Goal: Task Accomplishment & Management: Manage account settings

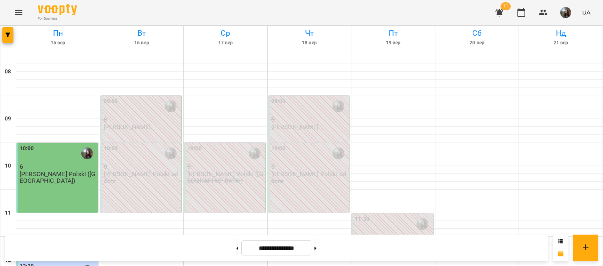
scroll to position [471, 0]
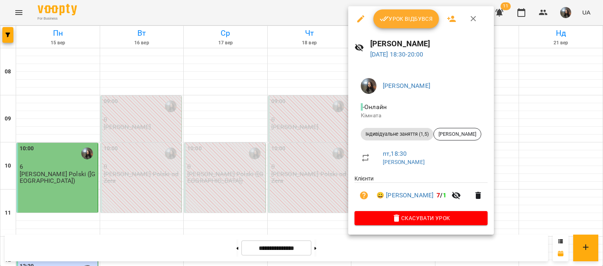
click at [391, 18] on span "Урок відбувся" at bounding box center [406, 18] width 53 height 9
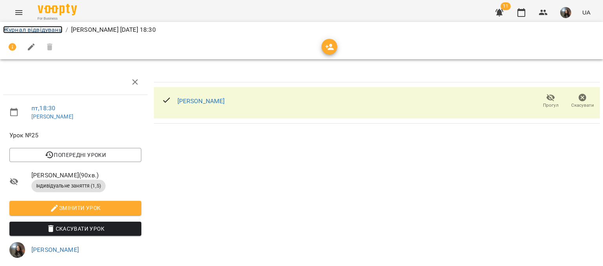
click at [29, 27] on link "Журнал відвідувань" at bounding box center [32, 29] width 59 height 7
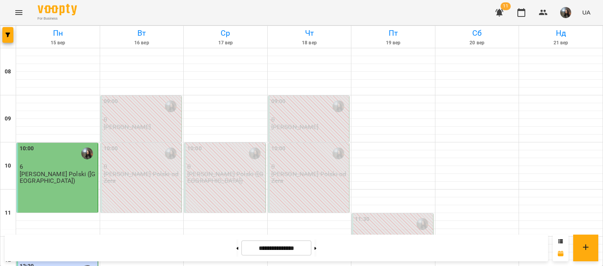
scroll to position [393, 0]
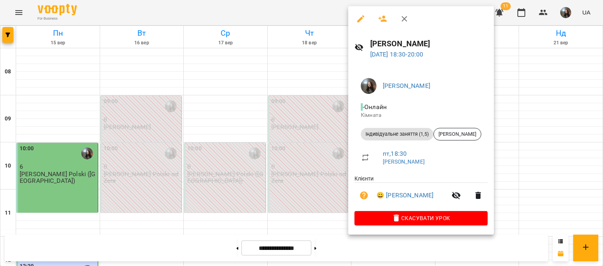
click at [284, 222] on div at bounding box center [301, 133] width 603 height 266
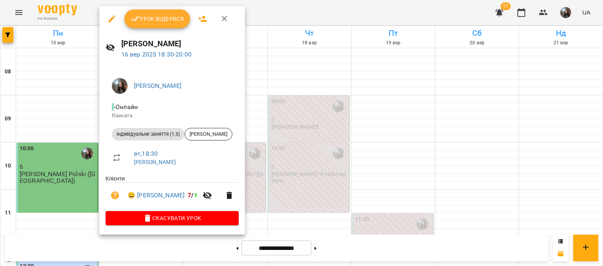
click at [64, 190] on div at bounding box center [301, 133] width 603 height 266
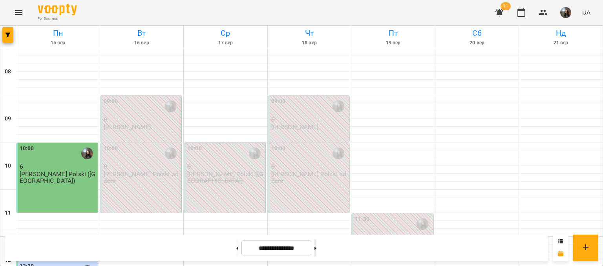
click at [317, 244] on button at bounding box center [316, 248] width 2 height 17
type input "**********"
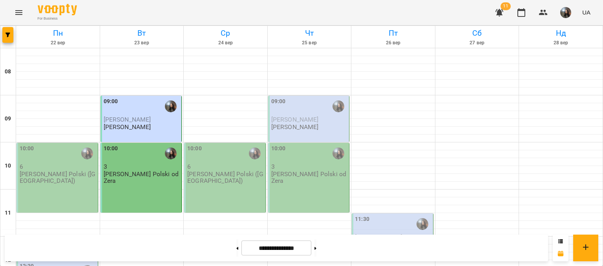
scroll to position [367, 0]
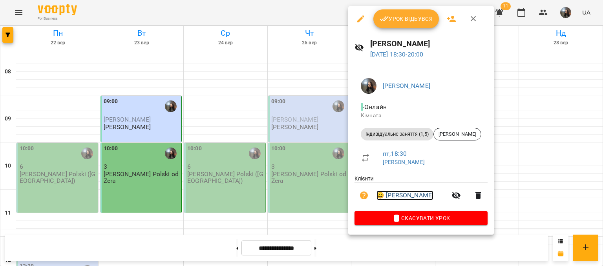
click at [390, 199] on link "😀 Поліна Бортнік" at bounding box center [405, 195] width 57 height 9
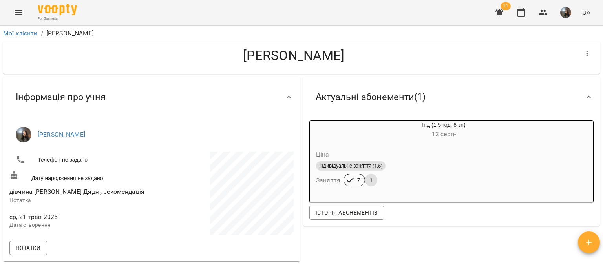
click at [13, 15] on button "Menu" at bounding box center [18, 12] width 19 height 19
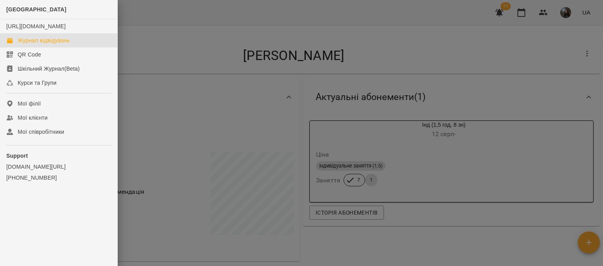
click at [25, 44] on link "Журнал відвідувань" at bounding box center [58, 40] width 117 height 14
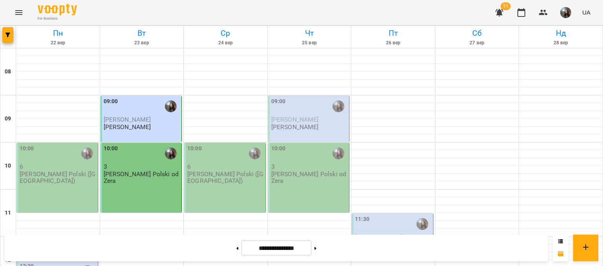
scroll to position [471, 0]
click at [236, 241] on button at bounding box center [237, 248] width 2 height 17
type input "**********"
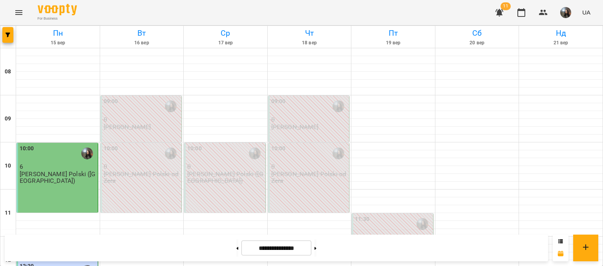
scroll to position [393, 0]
click at [317, 246] on button at bounding box center [316, 248] width 2 height 17
type input "**********"
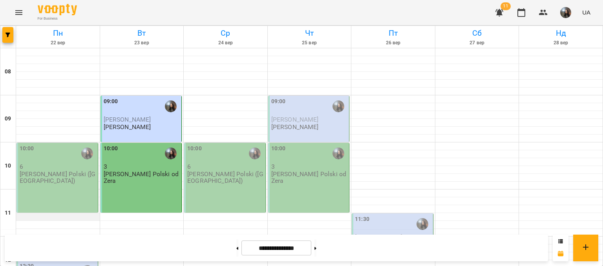
scroll to position [0, 0]
click at [153, 165] on p "3" at bounding box center [142, 166] width 77 height 7
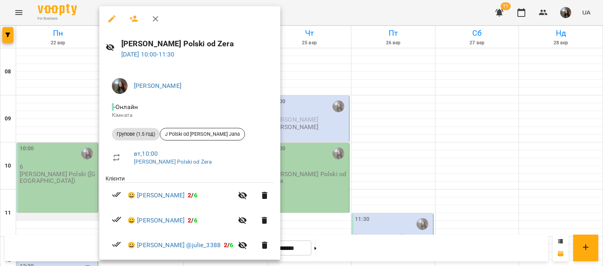
click at [72, 220] on div at bounding box center [301, 133] width 603 height 266
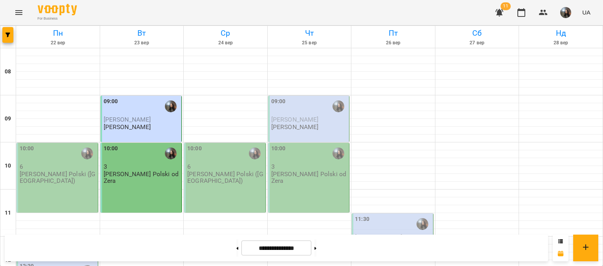
scroll to position [118, 0]
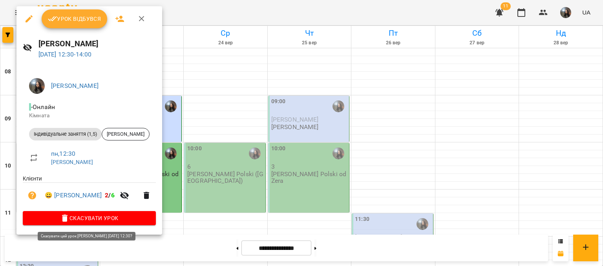
click at [104, 217] on span "Скасувати Урок" at bounding box center [89, 218] width 121 height 9
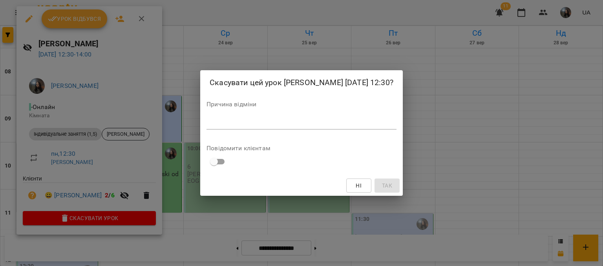
click at [222, 118] on div "Причина відміни *" at bounding box center [302, 116] width 190 height 31
click at [226, 125] on textarea at bounding box center [302, 122] width 190 height 7
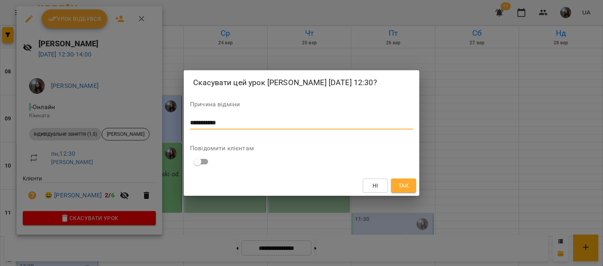
type textarea "**********"
click at [409, 191] on span "Так" at bounding box center [404, 185] width 10 height 9
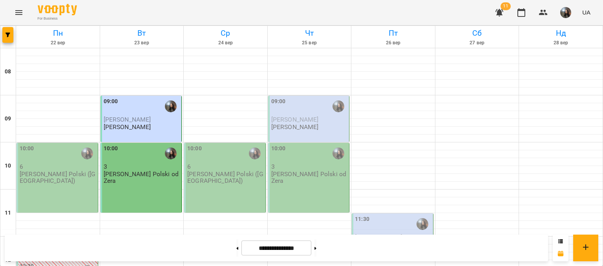
scroll to position [157, 0]
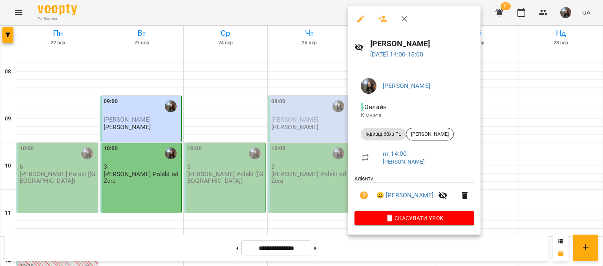
click at [225, 248] on div at bounding box center [301, 133] width 603 height 266
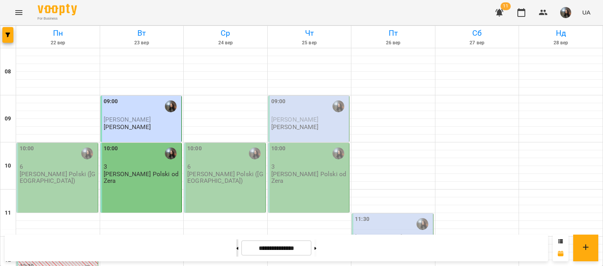
click at [236, 250] on button at bounding box center [237, 248] width 2 height 17
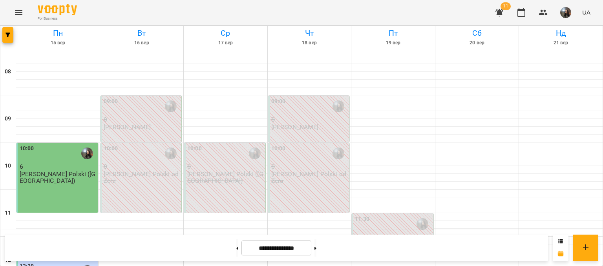
scroll to position [236, 0]
click at [317, 246] on button at bounding box center [316, 248] width 2 height 17
type input "**********"
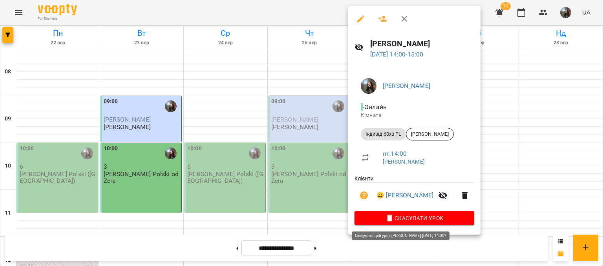
click at [379, 217] on span "Скасувати Урок" at bounding box center [414, 218] width 107 height 9
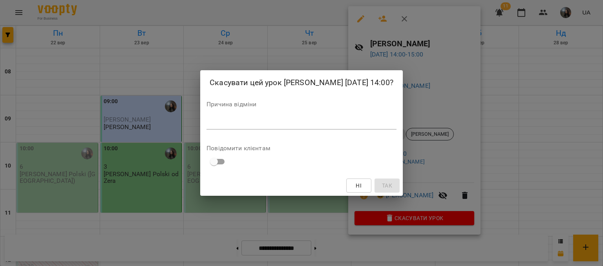
click at [247, 127] on textarea at bounding box center [302, 122] width 190 height 7
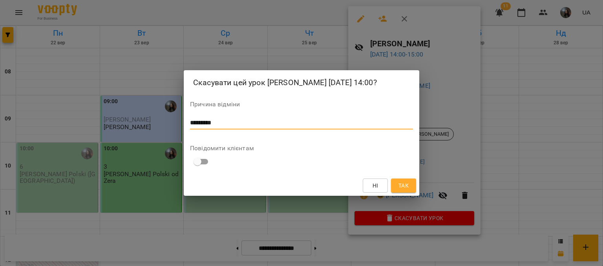
type textarea "*********"
click at [411, 190] on button "Так" at bounding box center [403, 186] width 25 height 14
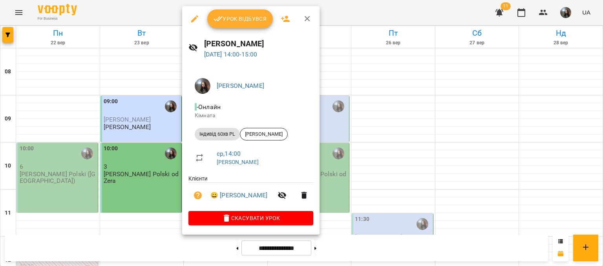
click at [239, 217] on span "Скасувати Урок" at bounding box center [251, 218] width 112 height 9
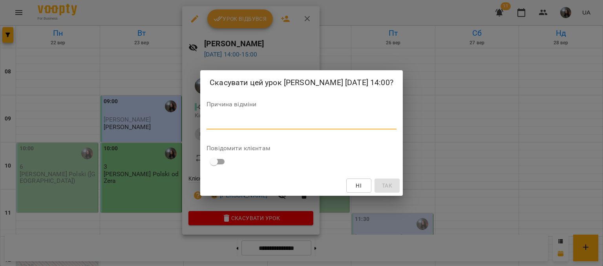
click at [230, 127] on textarea at bounding box center [302, 122] width 190 height 7
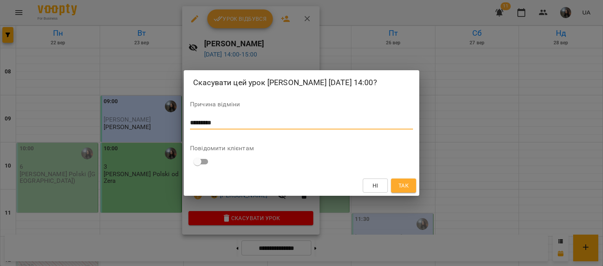
type textarea "*********"
click at [400, 191] on span "Так" at bounding box center [404, 185] width 10 height 9
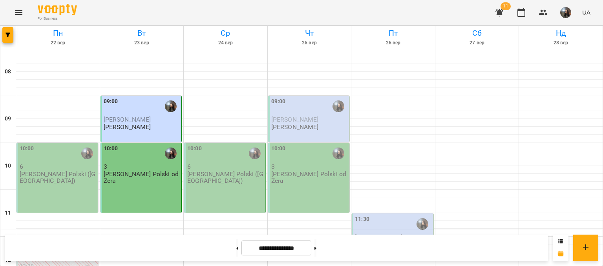
scroll to position [196, 0]
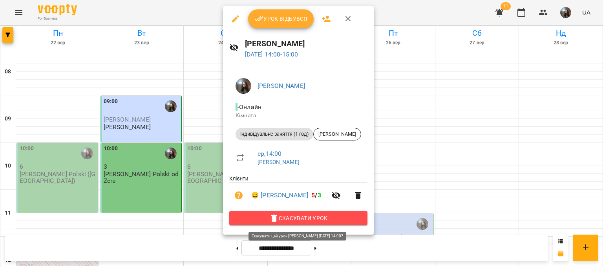
click at [262, 216] on span "Скасувати Урок" at bounding box center [299, 218] width 126 height 9
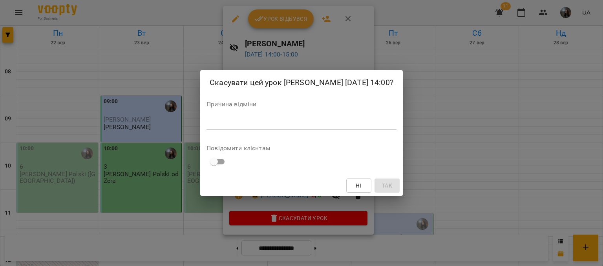
click at [231, 127] on textarea at bounding box center [302, 122] width 190 height 7
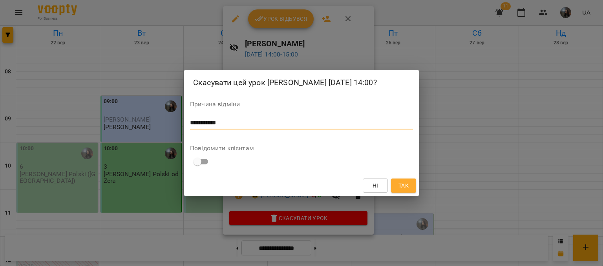
type textarea "**********"
click at [404, 191] on span "Так" at bounding box center [404, 185] width 10 height 9
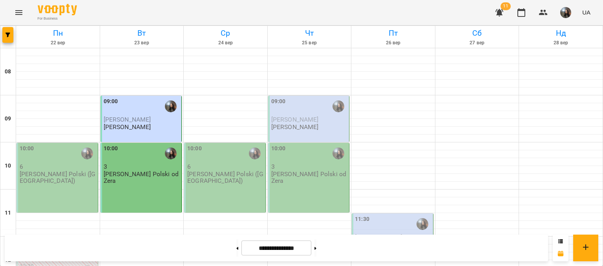
scroll to position [79, 0]
click at [377, 242] on p "[PERSON_NAME]" at bounding box center [379, 245] width 48 height 7
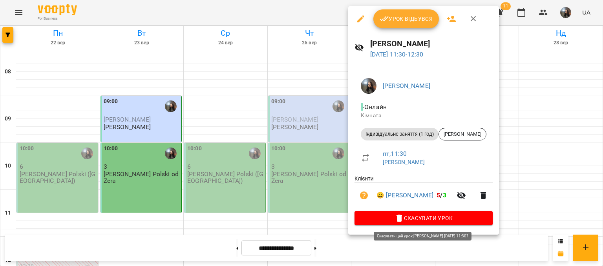
click at [393, 218] on span "Скасувати Урок" at bounding box center [424, 218] width 126 height 9
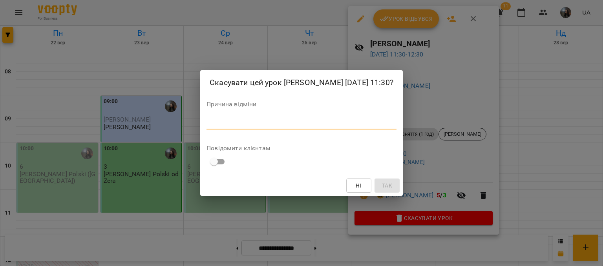
drag, startPoint x: 251, startPoint y: 130, endPoint x: 244, endPoint y: 124, distance: 8.9
click at [251, 127] on textarea at bounding box center [302, 122] width 190 height 7
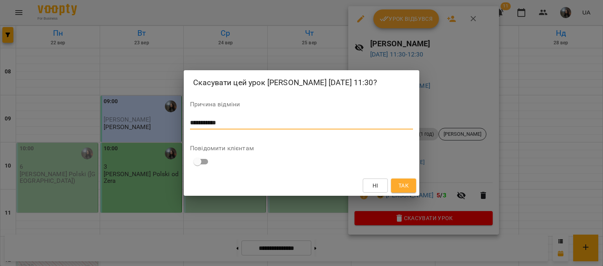
type textarea "**********"
click at [407, 189] on span "Так" at bounding box center [404, 185] width 10 height 9
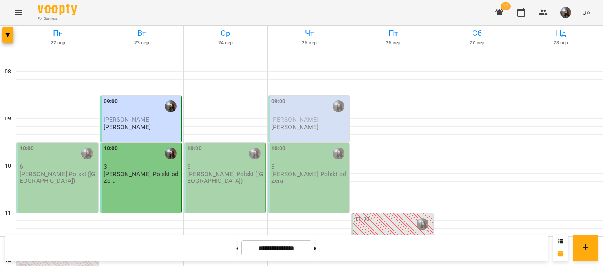
scroll to position [236, 0]
